Goal: Information Seeking & Learning: Learn about a topic

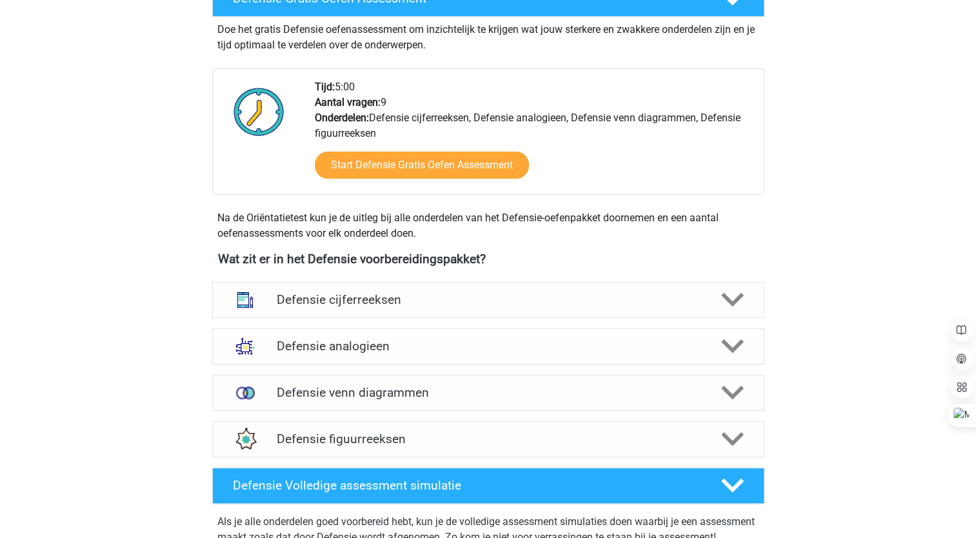
scroll to position [384, 0]
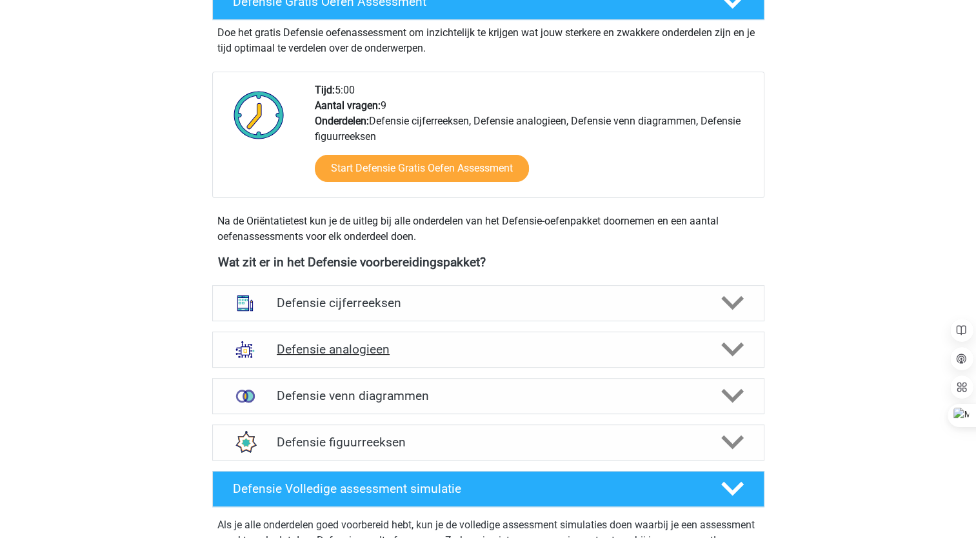
click at [733, 345] on icon at bounding box center [732, 349] width 23 height 23
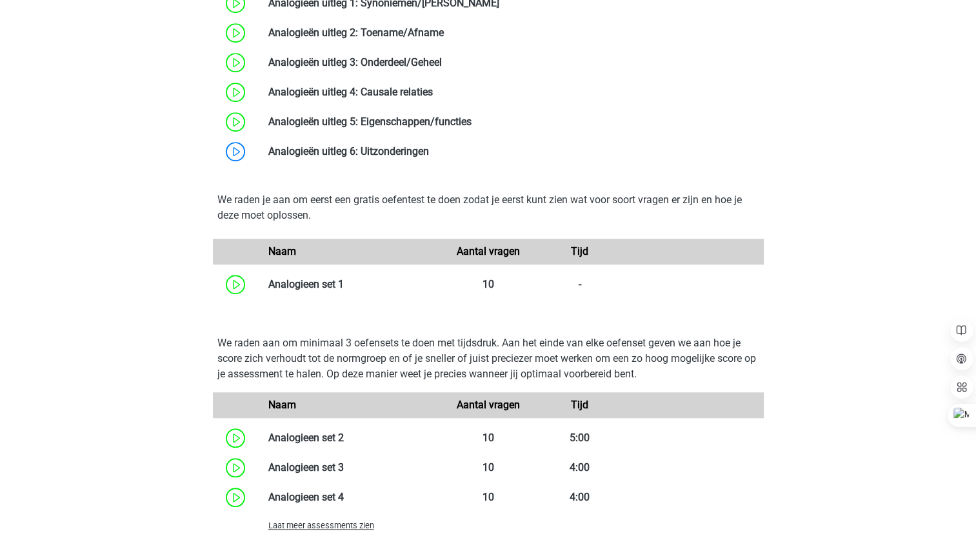
scroll to position [996, 0]
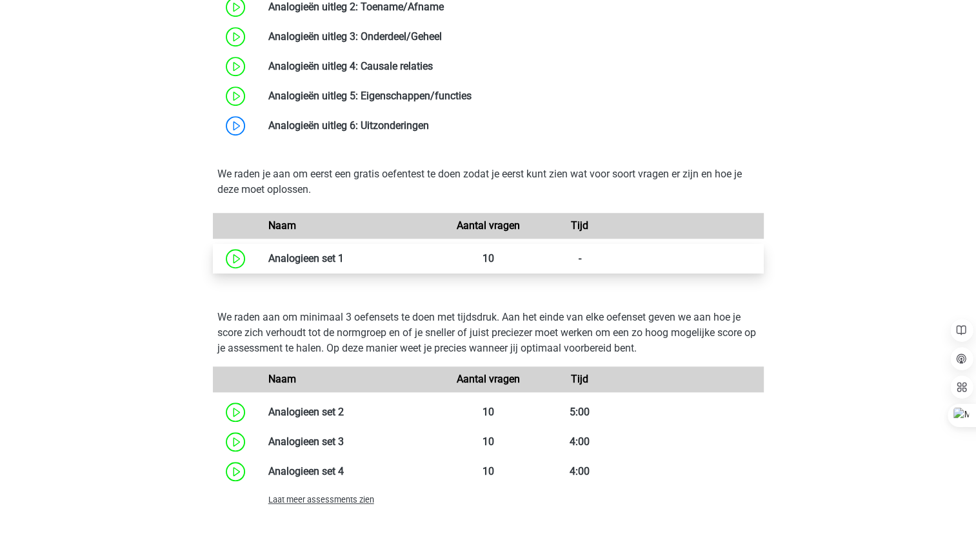
click at [344, 252] on link at bounding box center [344, 258] width 0 height 12
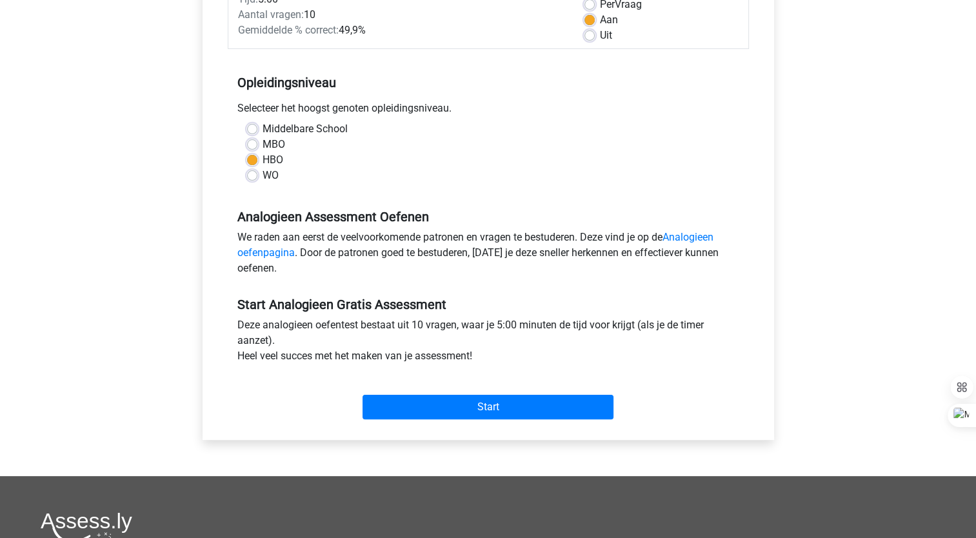
scroll to position [315, 0]
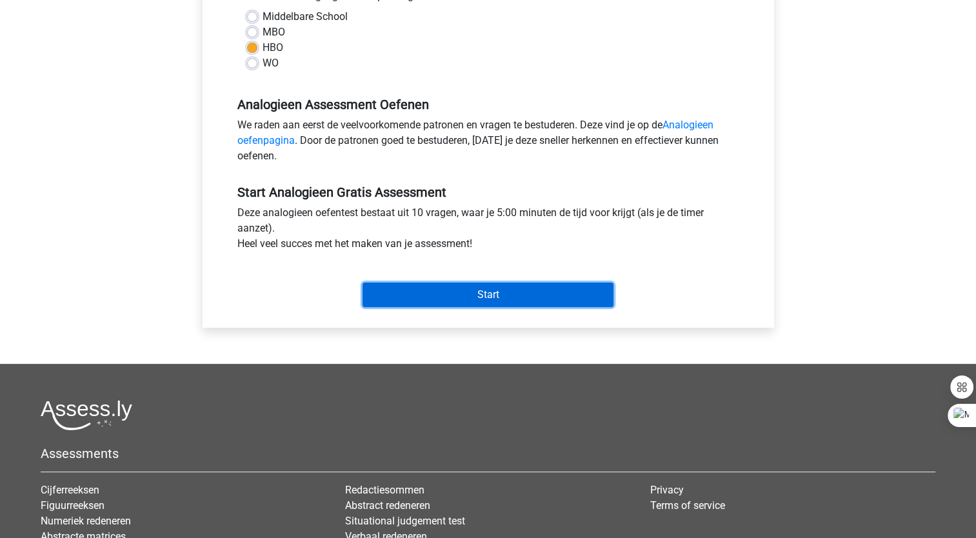
click at [557, 299] on input "Start" at bounding box center [487, 294] width 251 height 25
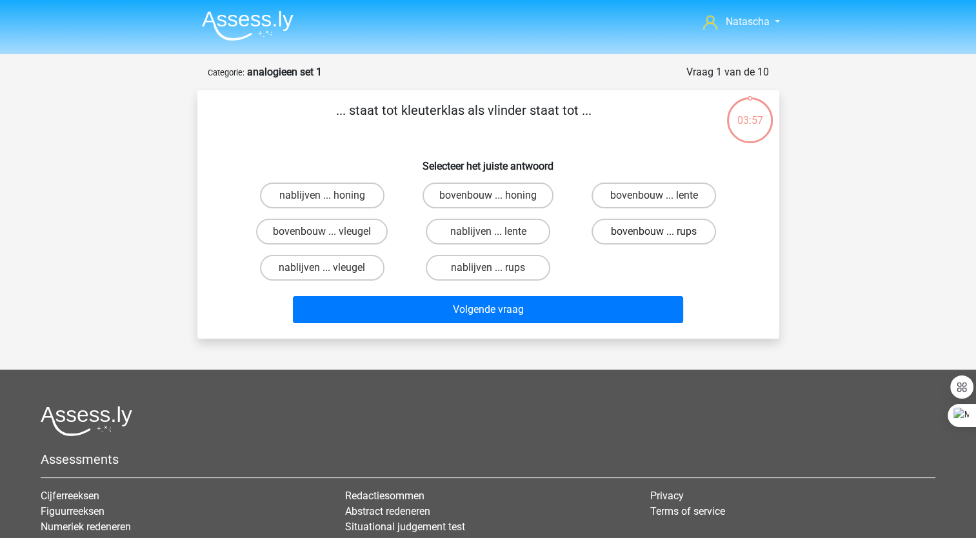
click at [616, 232] on label "bovenbouw ... rups" at bounding box center [653, 232] width 124 height 26
click at [654, 232] on input "bovenbouw ... rups" at bounding box center [658, 235] width 8 height 8
radio input "true"
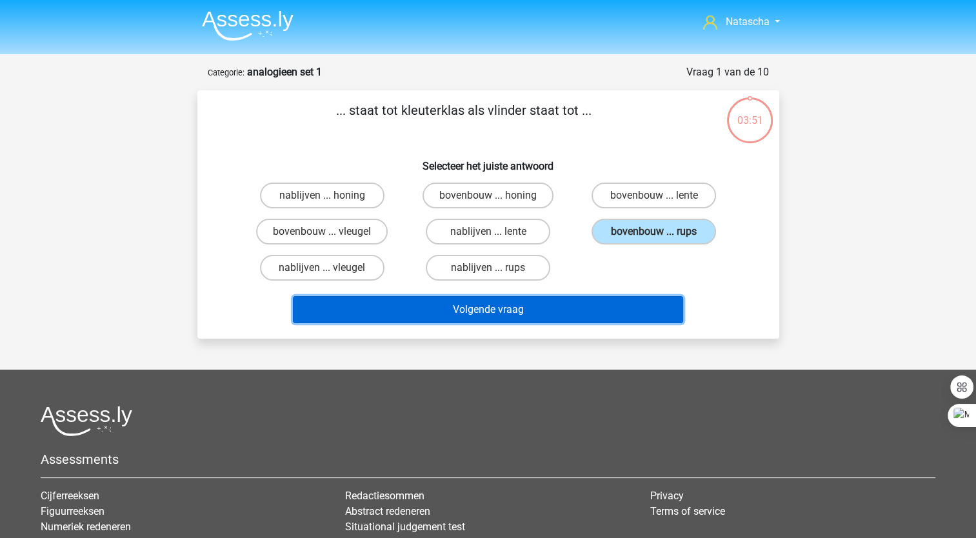
click at [516, 311] on button "Volgende vraag" at bounding box center [488, 309] width 390 height 27
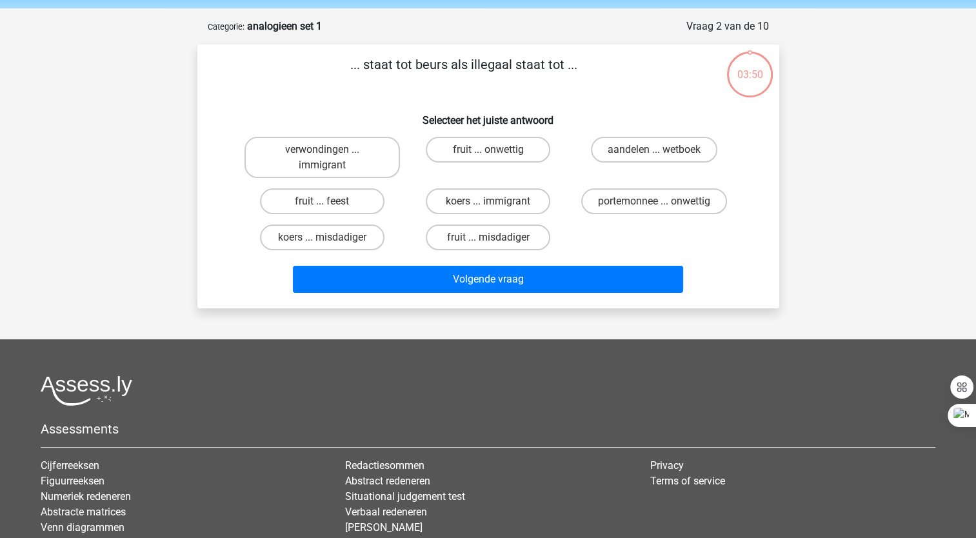
scroll to position [64, 0]
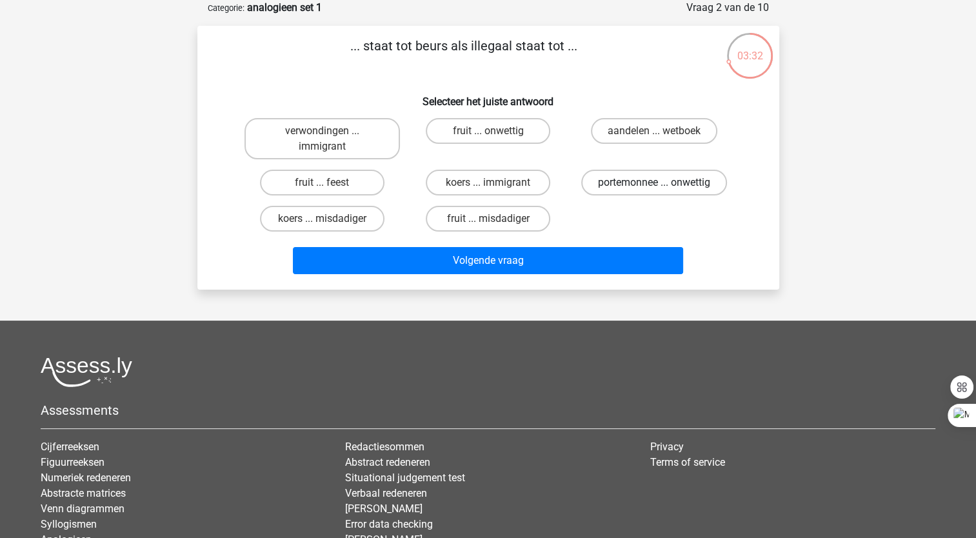
click at [635, 181] on label "portemonnee ... onwettig" at bounding box center [654, 183] width 146 height 26
click at [654, 182] on input "portemonnee ... onwettig" at bounding box center [658, 186] width 8 height 8
radio input "true"
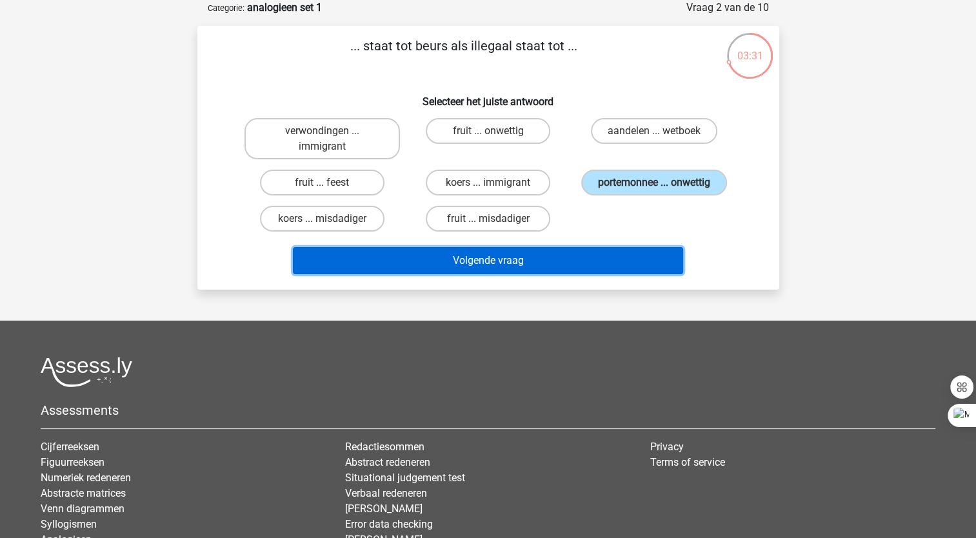
click at [531, 257] on button "Volgende vraag" at bounding box center [488, 260] width 390 height 27
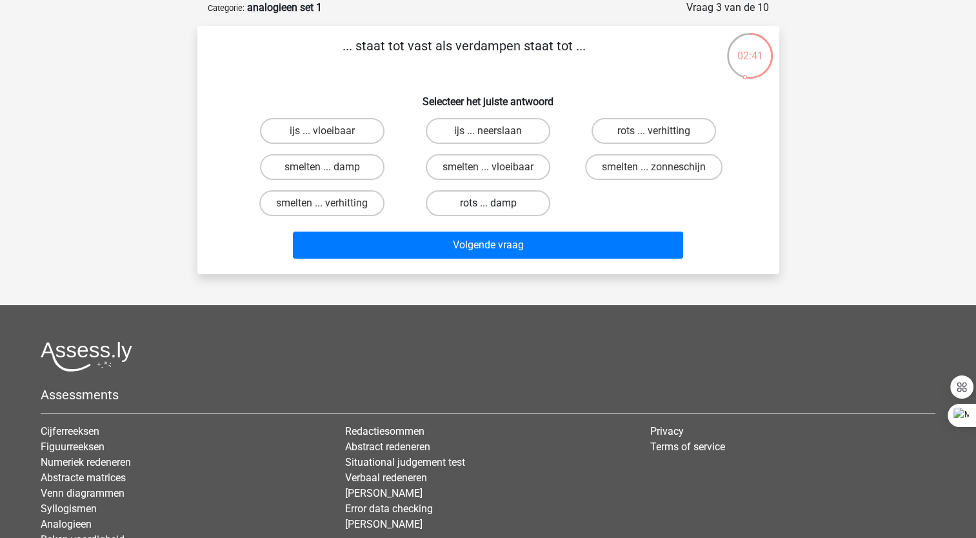
click at [468, 195] on label "rots ... damp" at bounding box center [488, 203] width 124 height 26
click at [488, 203] on input "rots ... damp" at bounding box center [492, 207] width 8 height 8
radio input "true"
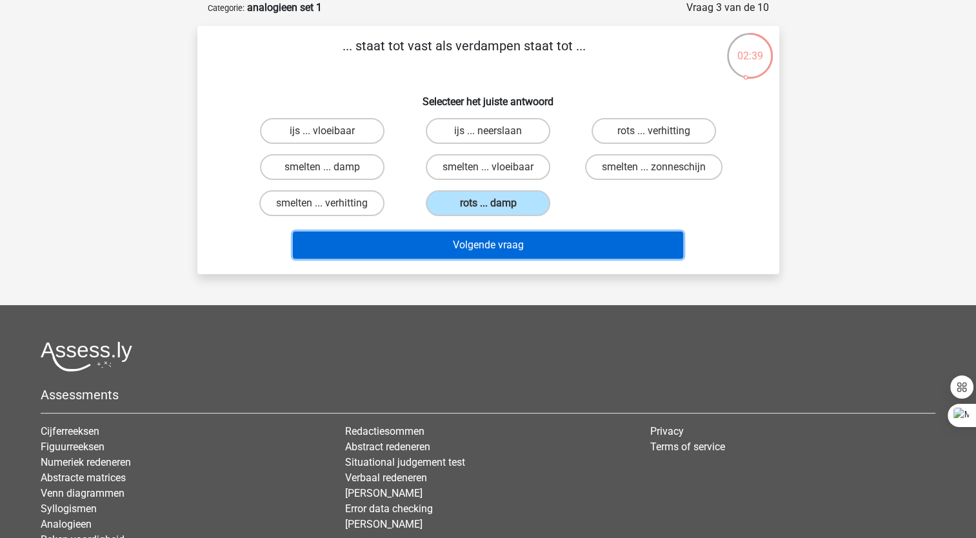
click at [448, 241] on button "Volgende vraag" at bounding box center [488, 244] width 390 height 27
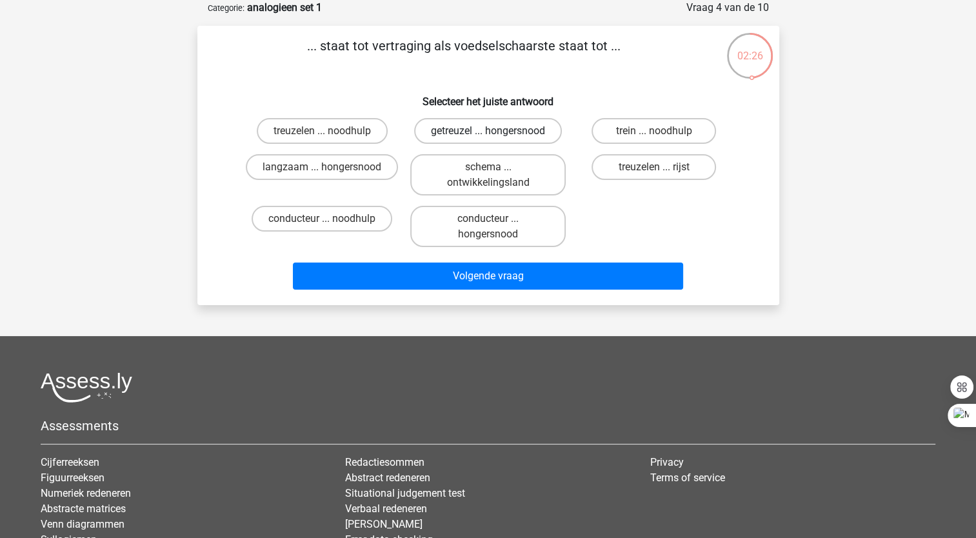
click at [441, 133] on label "getreuzel ... hongersnood" at bounding box center [488, 131] width 148 height 26
click at [488, 133] on input "getreuzel ... hongersnood" at bounding box center [492, 135] width 8 height 8
radio input "true"
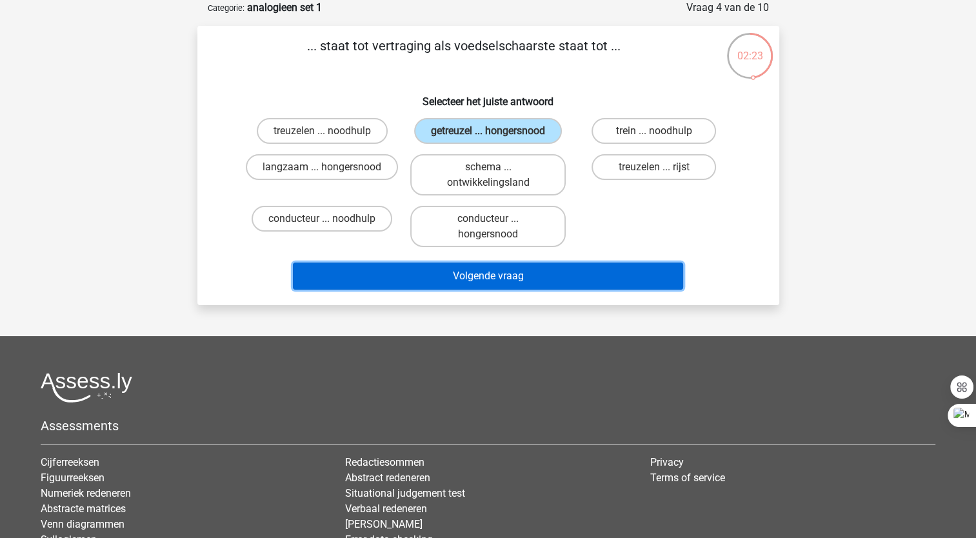
click at [388, 276] on button "Volgende vraag" at bounding box center [488, 275] width 390 height 27
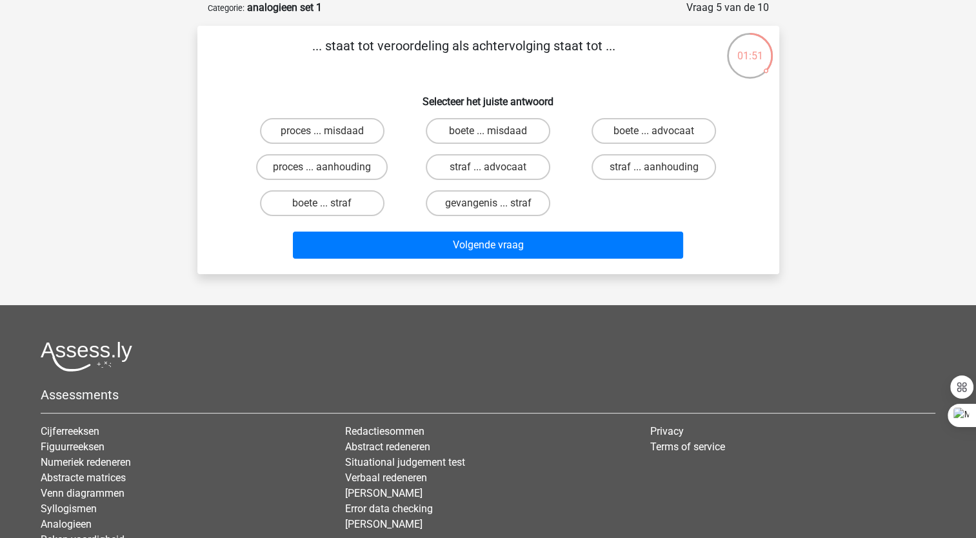
click at [327, 169] on input "proces ... aanhouding" at bounding box center [326, 171] width 8 height 8
radio input "true"
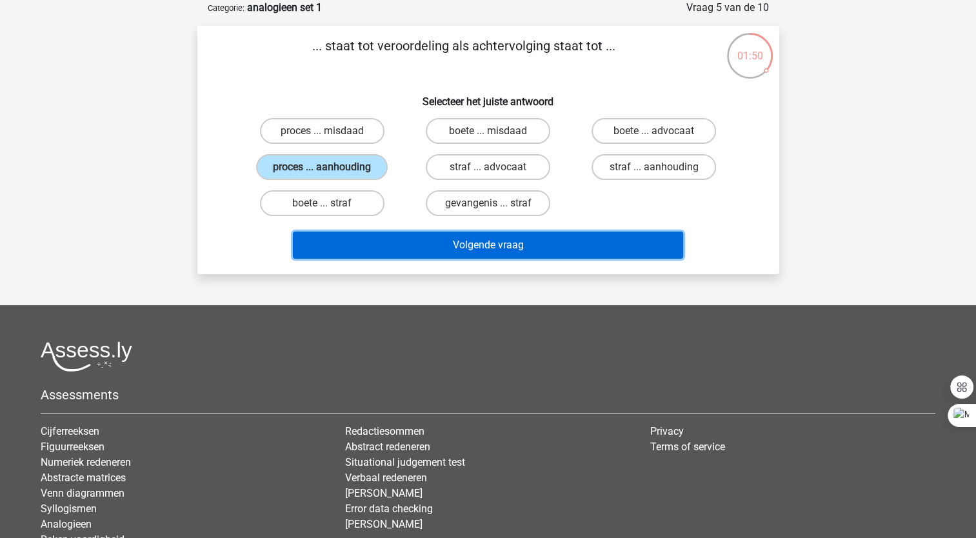
click at [346, 239] on button "Volgende vraag" at bounding box center [488, 244] width 390 height 27
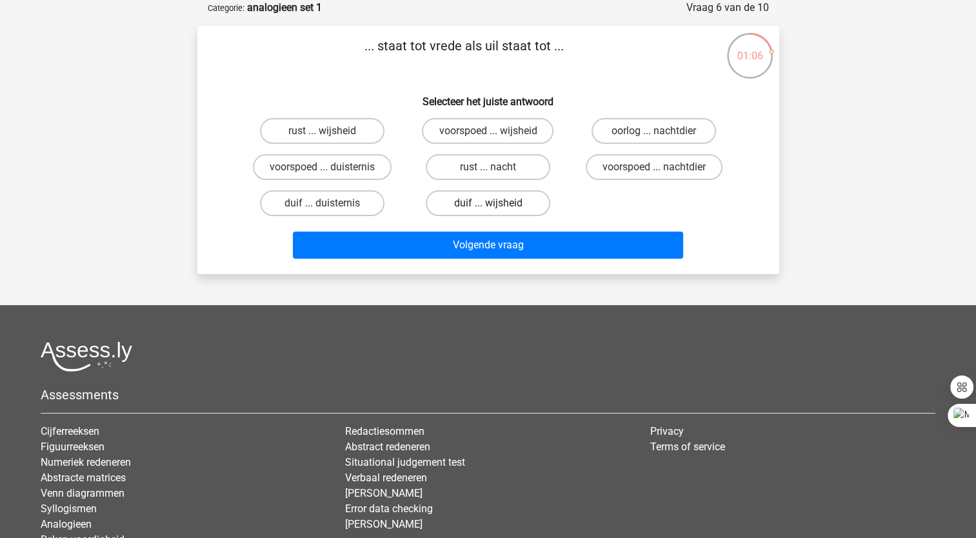
click at [448, 197] on label "duif ... wijsheid" at bounding box center [488, 203] width 124 height 26
click at [488, 203] on input "duif ... wijsheid" at bounding box center [492, 207] width 8 height 8
radio input "true"
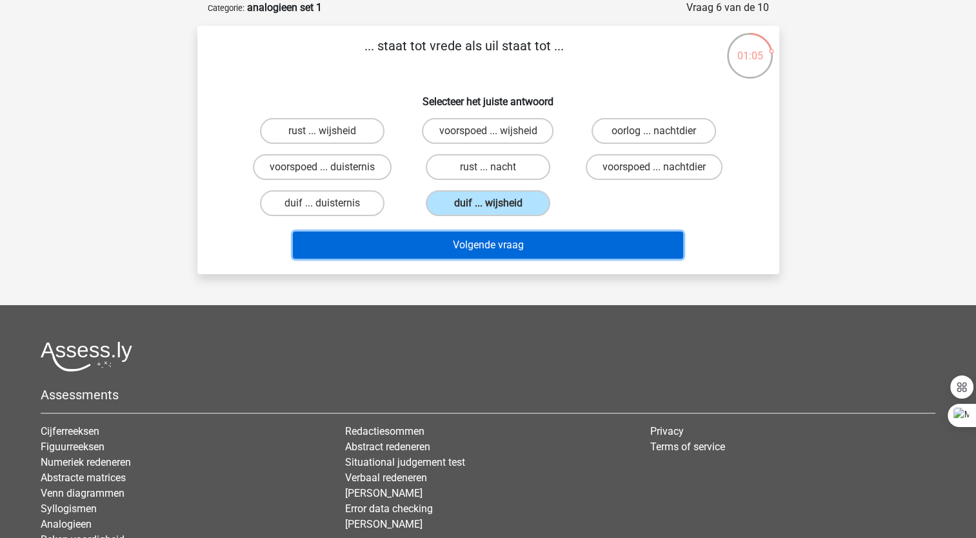
click at [449, 254] on button "Volgende vraag" at bounding box center [488, 244] width 390 height 27
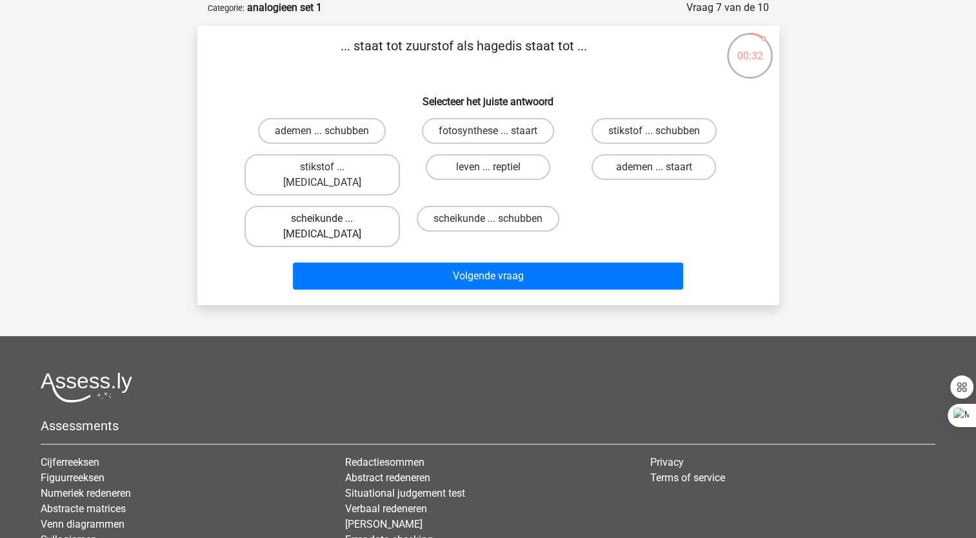
click at [279, 208] on label "scheikunde ... [MEDICAL_DATA]" at bounding box center [321, 226] width 155 height 41
click at [322, 219] on input "scheikunde ... [MEDICAL_DATA]" at bounding box center [326, 223] width 8 height 8
radio input "true"
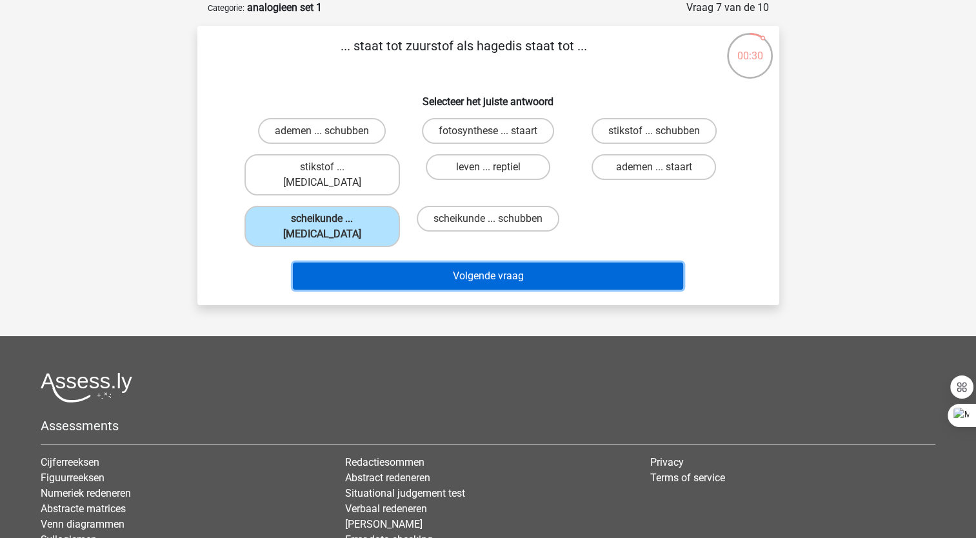
click at [367, 262] on button "Volgende vraag" at bounding box center [488, 275] width 390 height 27
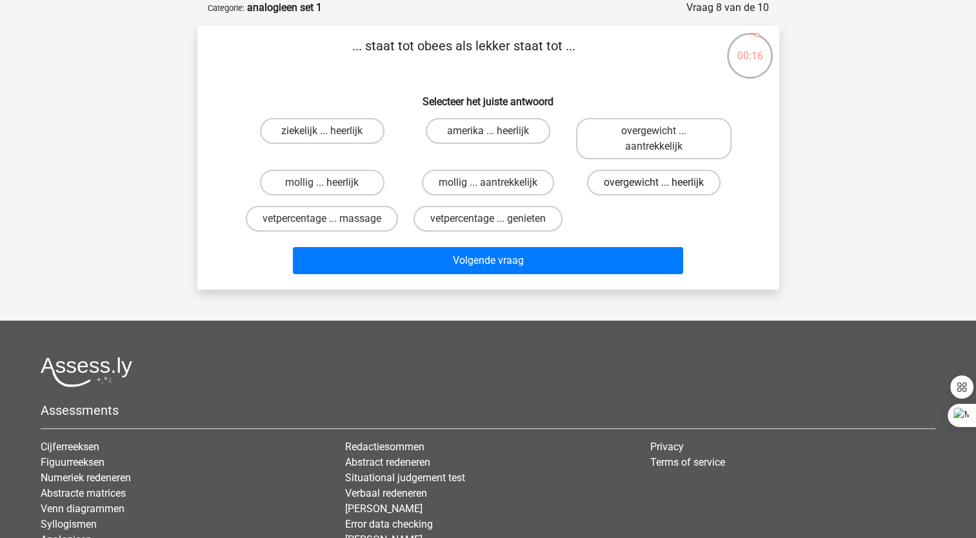
click at [613, 184] on label "overgewicht ... heerlijk" at bounding box center [653, 183] width 133 height 26
click at [654, 184] on input "overgewicht ... heerlijk" at bounding box center [658, 186] width 8 height 8
radio input "true"
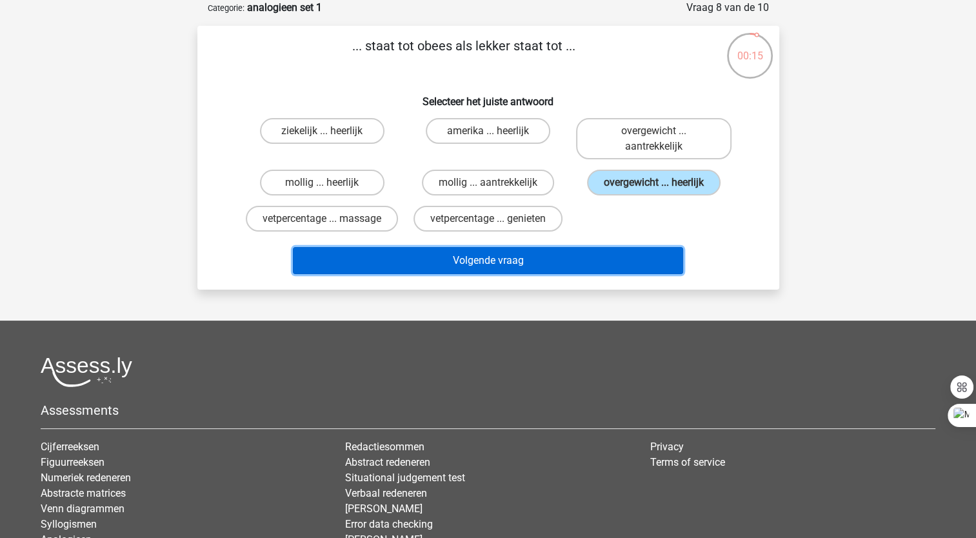
click at [586, 257] on button "Volgende vraag" at bounding box center [488, 260] width 390 height 27
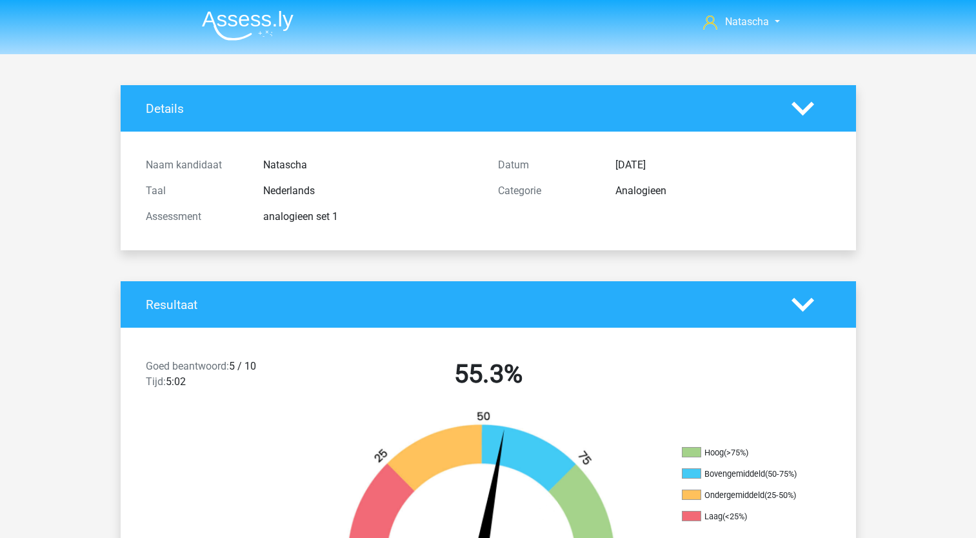
click at [297, 197] on div "Nederlands" at bounding box center [370, 190] width 235 height 15
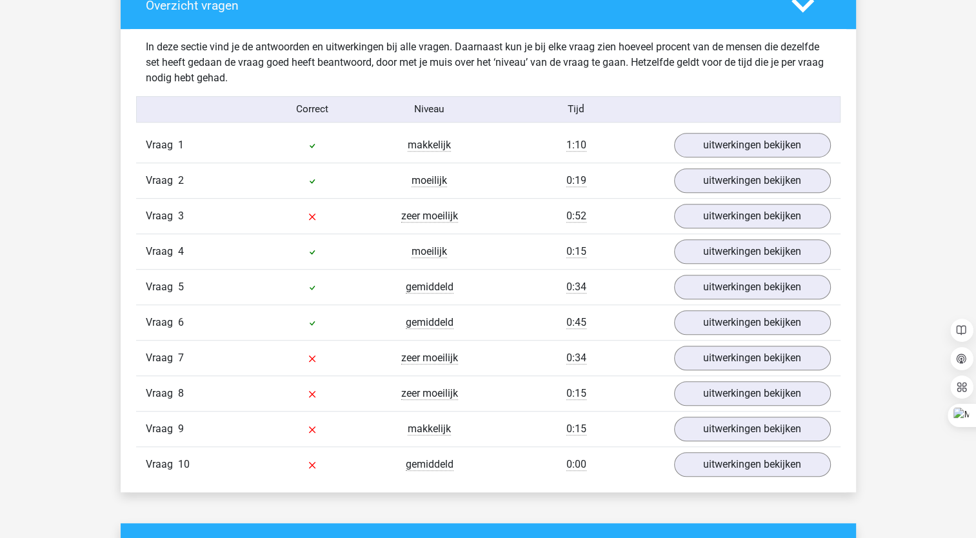
scroll to position [751, 0]
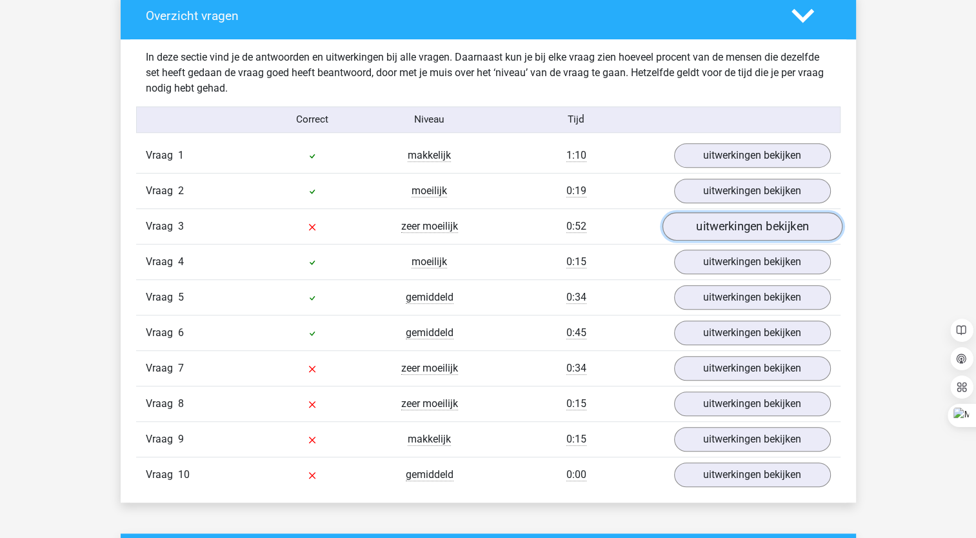
click at [763, 222] on link "uitwerkingen bekijken" at bounding box center [752, 226] width 180 height 28
